Goal: Find specific page/section: Find specific page/section

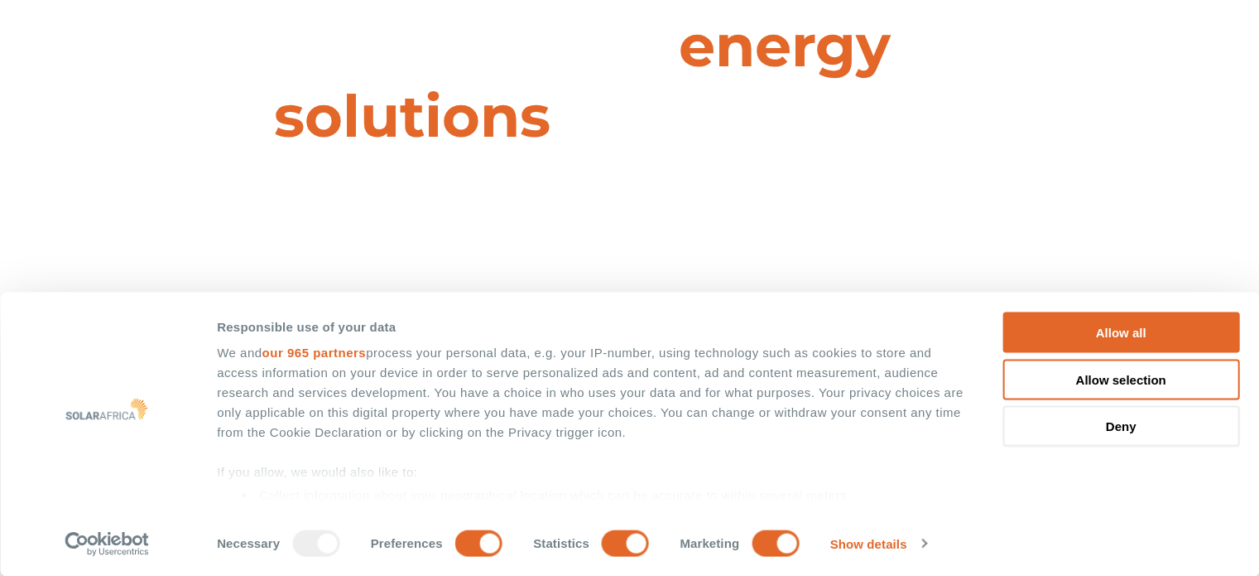
scroll to position [166, 0]
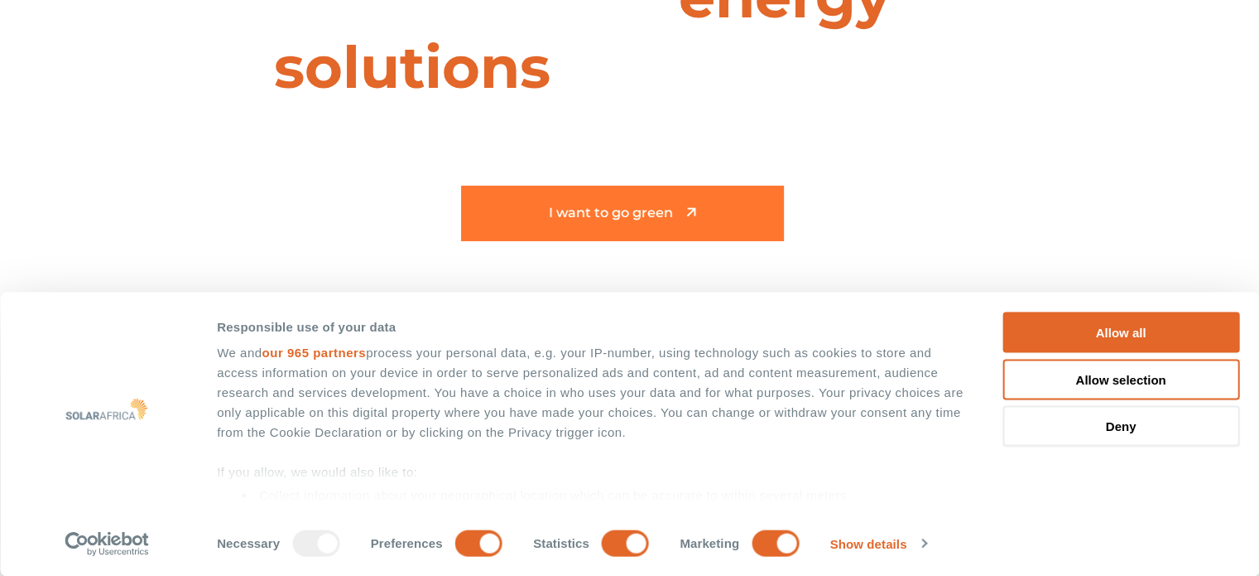
click at [651, 213] on span "I want to go green" at bounding box center [611, 213] width 124 height 14
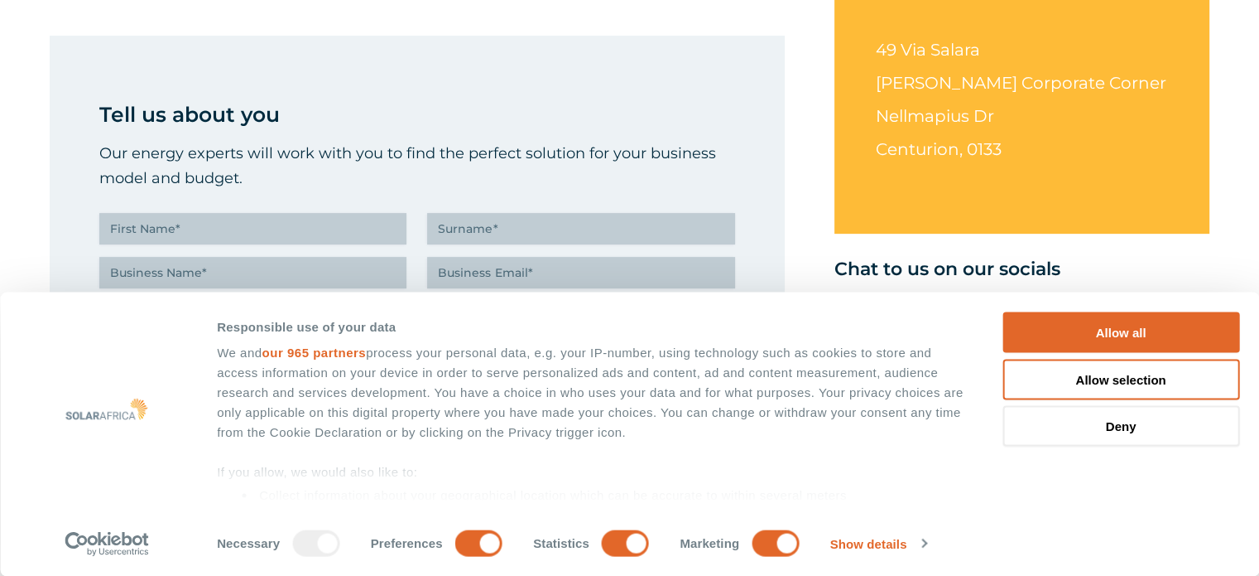
scroll to position [662, 0]
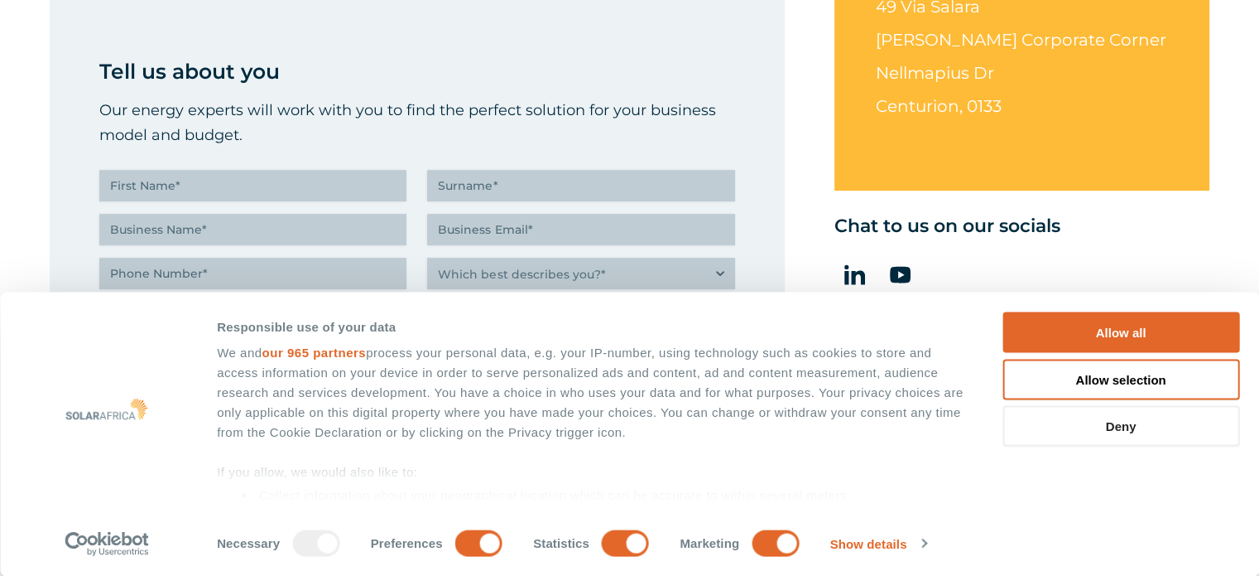
click at [1125, 423] on button "Deny" at bounding box center [1121, 426] width 237 height 41
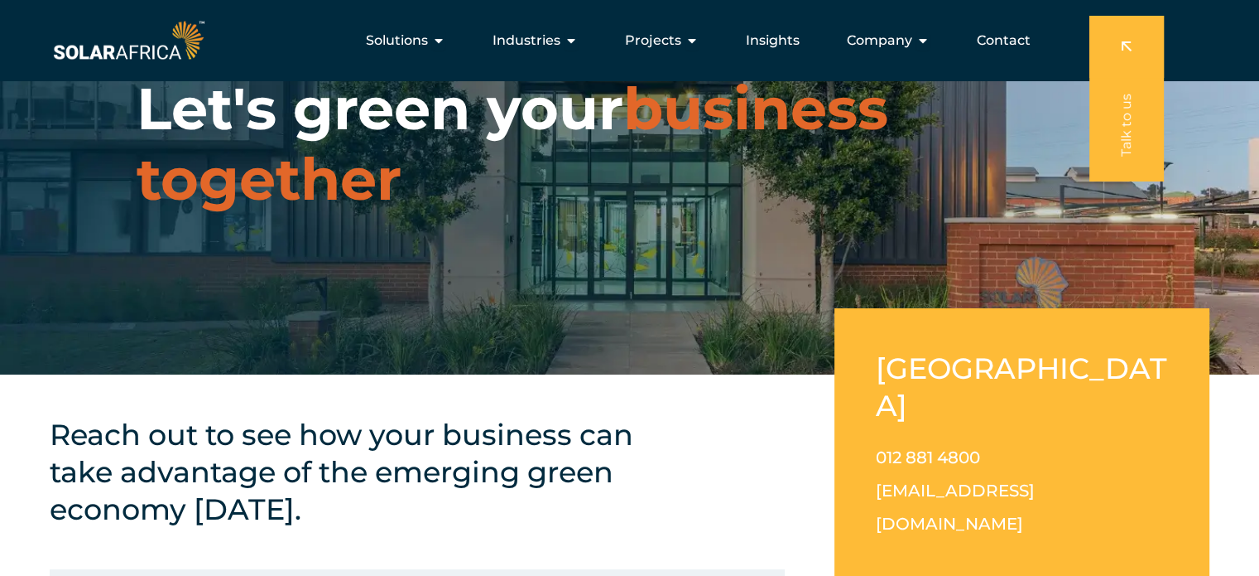
scroll to position [0, 0]
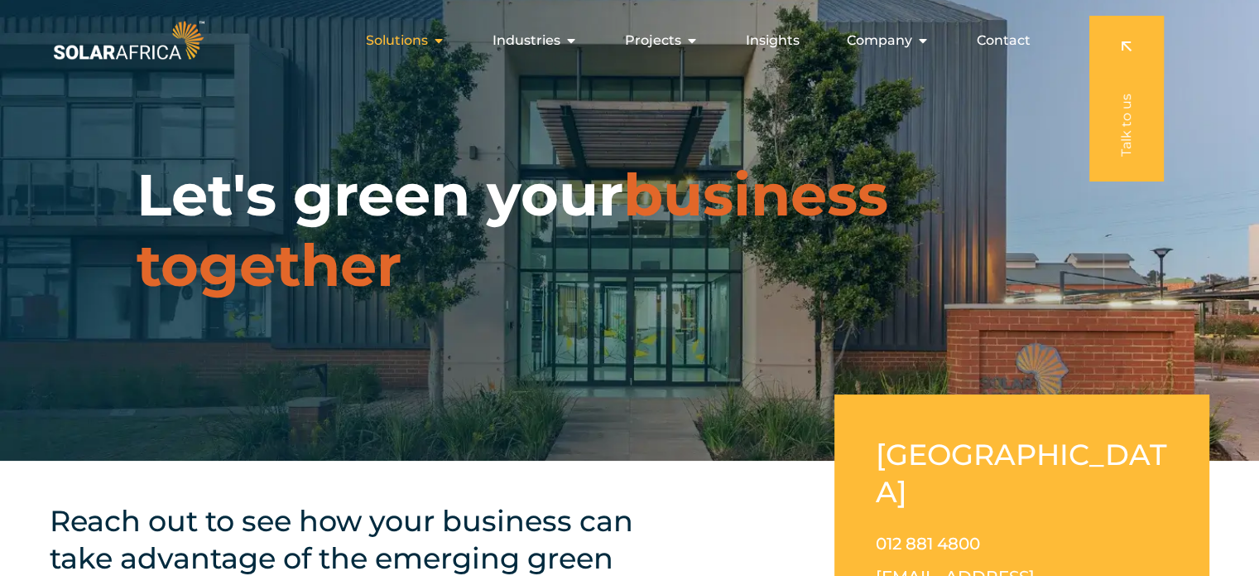
click at [433, 39] on div "Solutions Close Solutions Open Solutions" at bounding box center [406, 40] width 106 height 33
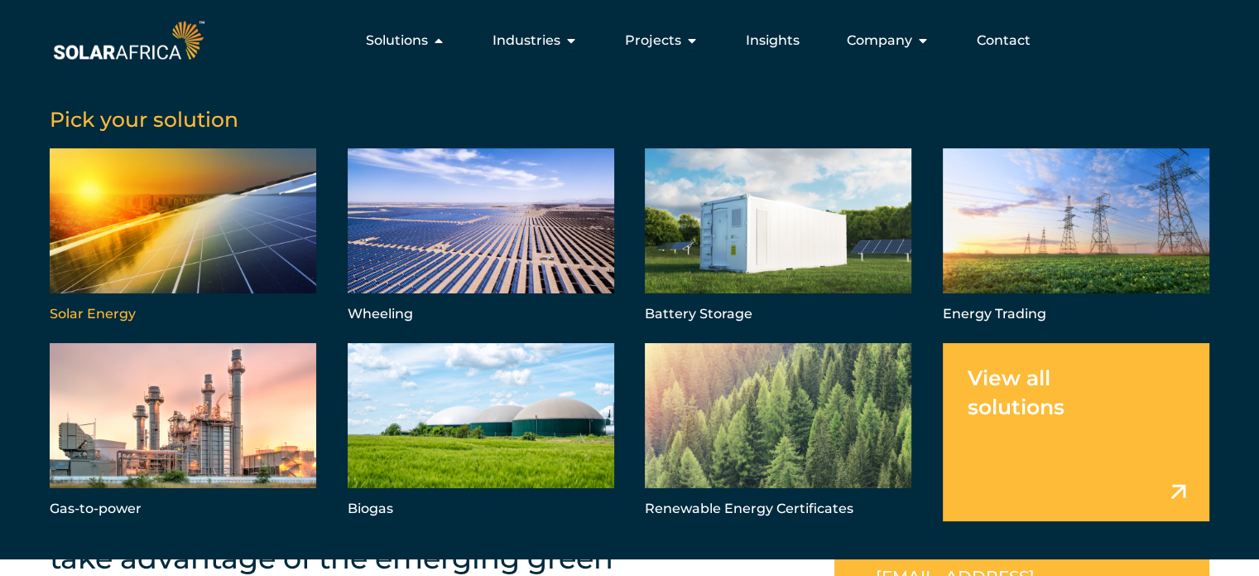
click at [202, 205] on link "Menu" at bounding box center [183, 237] width 267 height 178
